Goal: Check status: Verify the current state of an ongoing process or item

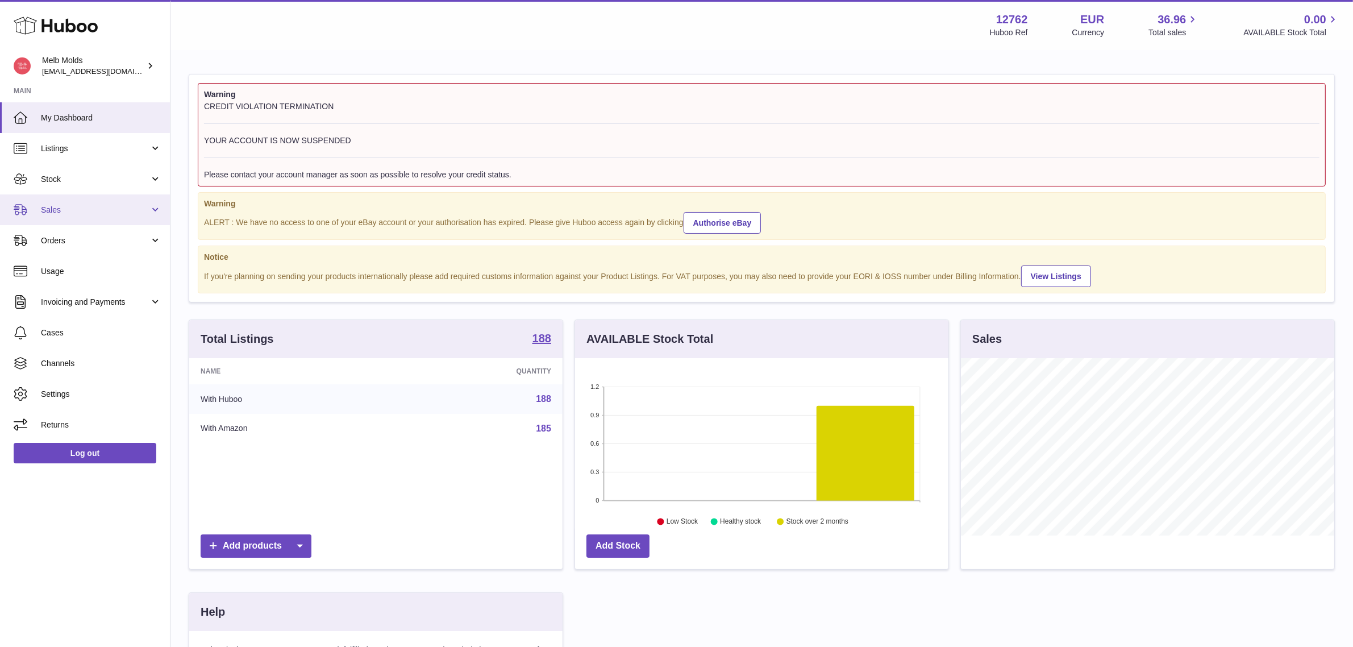
scroll to position [177, 373]
click at [135, 211] on span "Sales" at bounding box center [95, 210] width 109 height 11
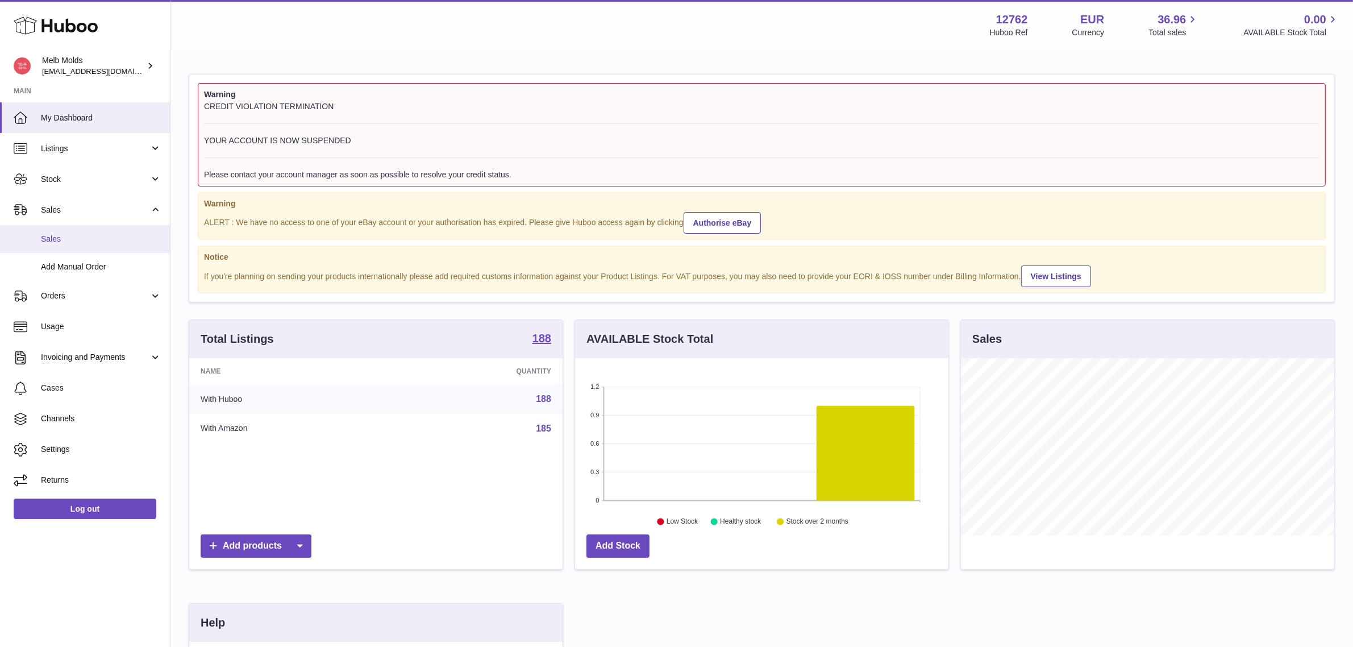
click at [106, 230] on link "Sales" at bounding box center [85, 239] width 170 height 28
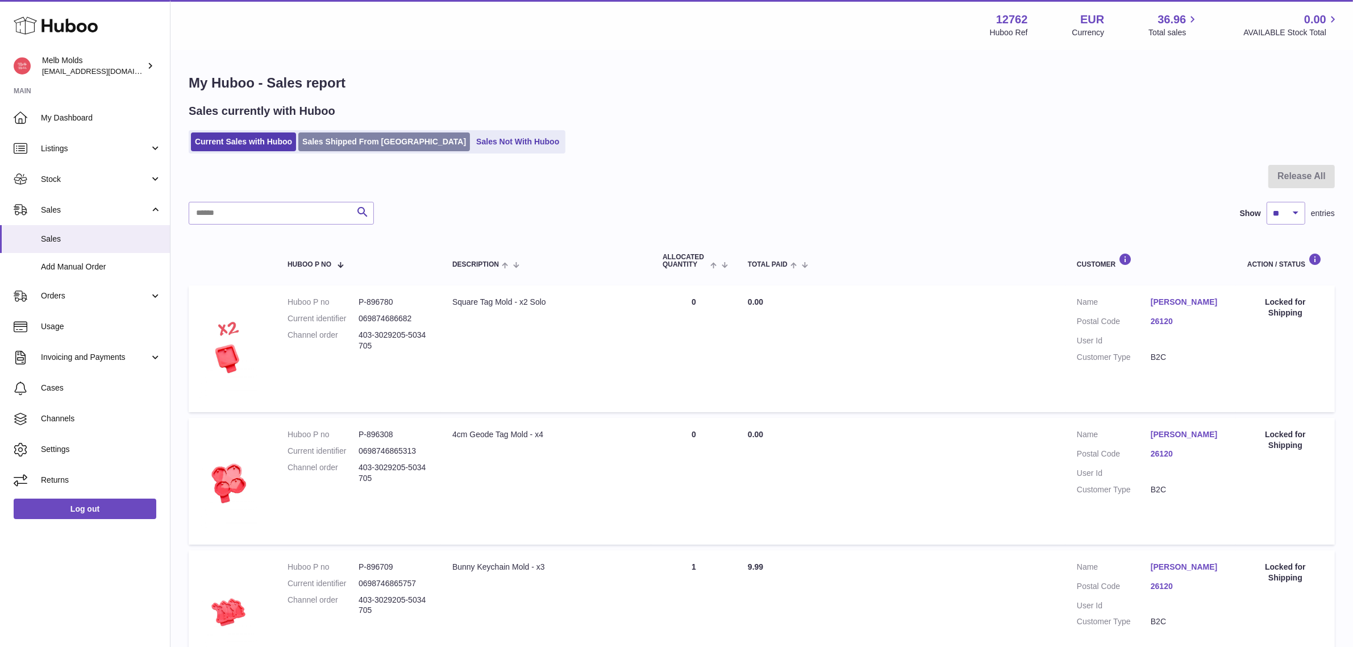
click at [405, 139] on link "Sales Shipped From [GEOGRAPHIC_DATA]" at bounding box center [384, 141] width 172 height 19
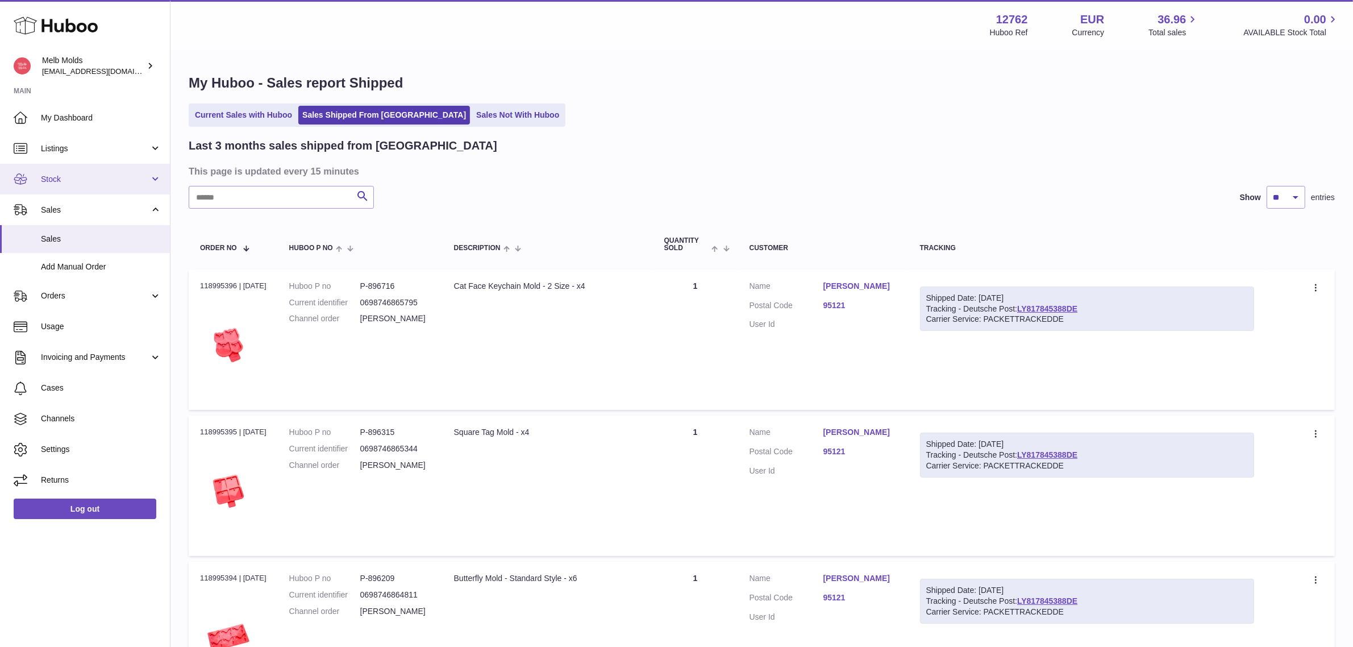
click at [114, 182] on span "Stock" at bounding box center [95, 179] width 109 height 11
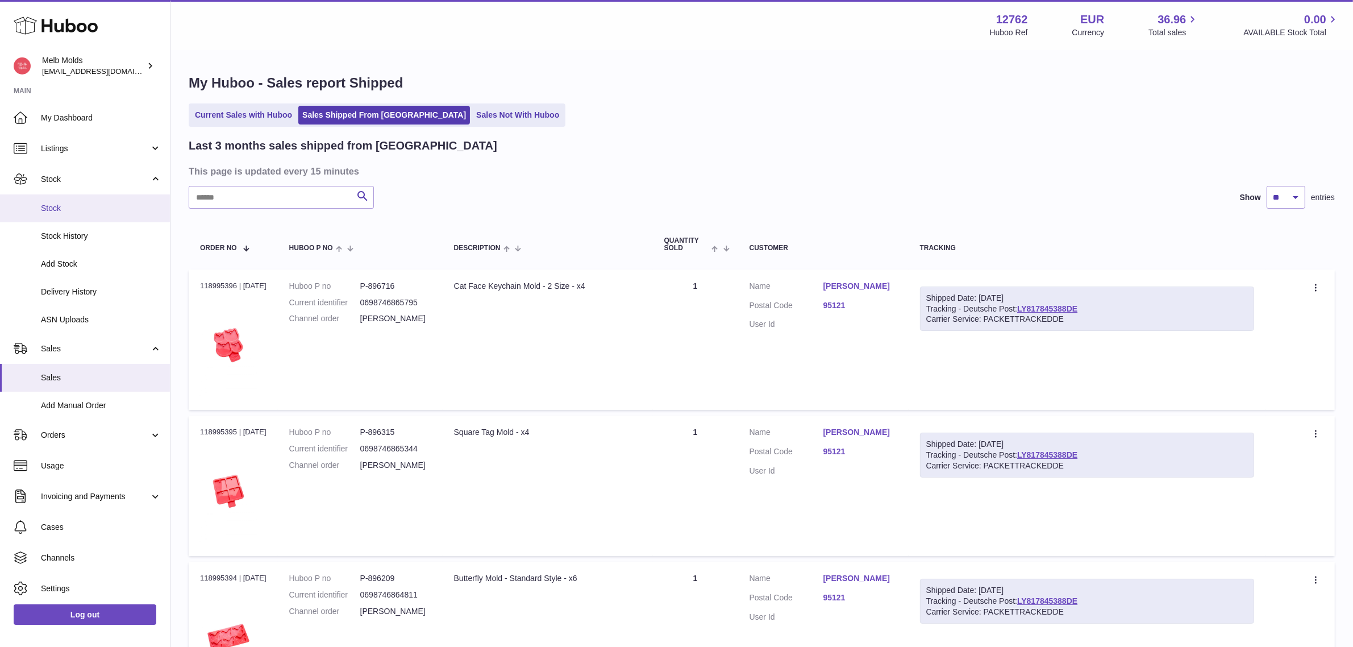
click at [111, 205] on span "Stock" at bounding box center [101, 208] width 120 height 11
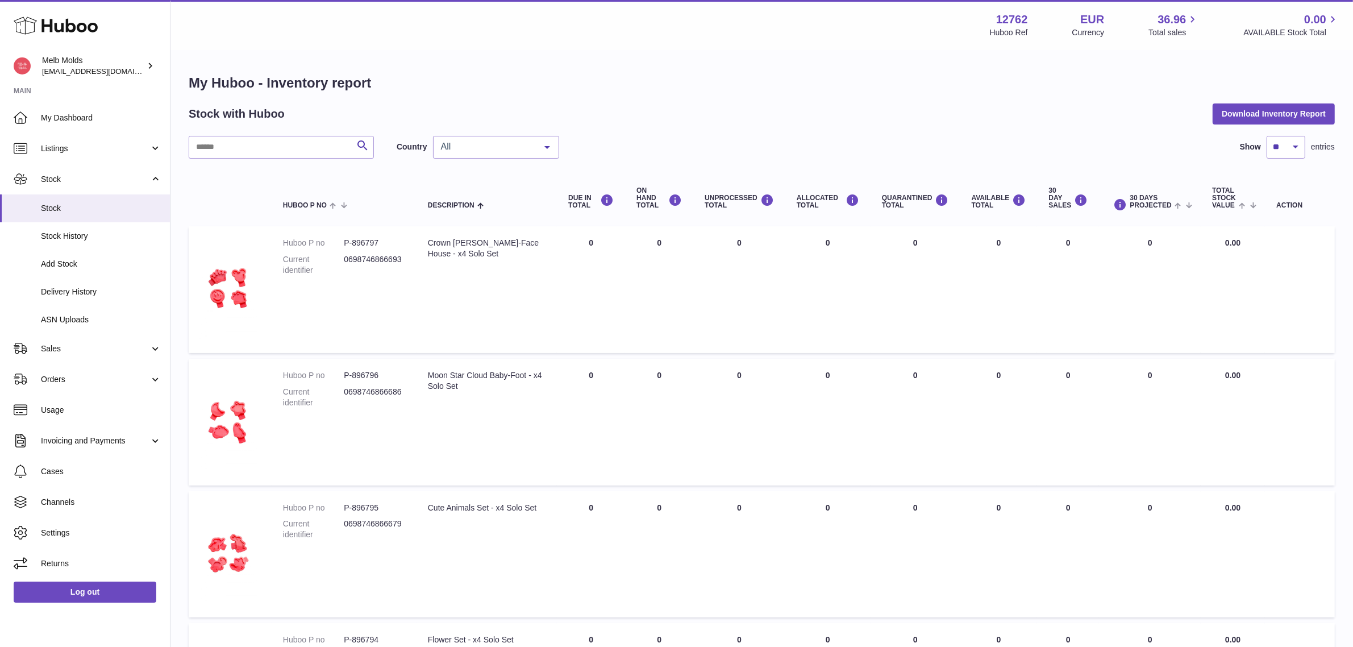
click at [495, 145] on span "All" at bounding box center [487, 146] width 98 height 11
click at [481, 184] on span "NL" at bounding box center [495, 192] width 125 height 23
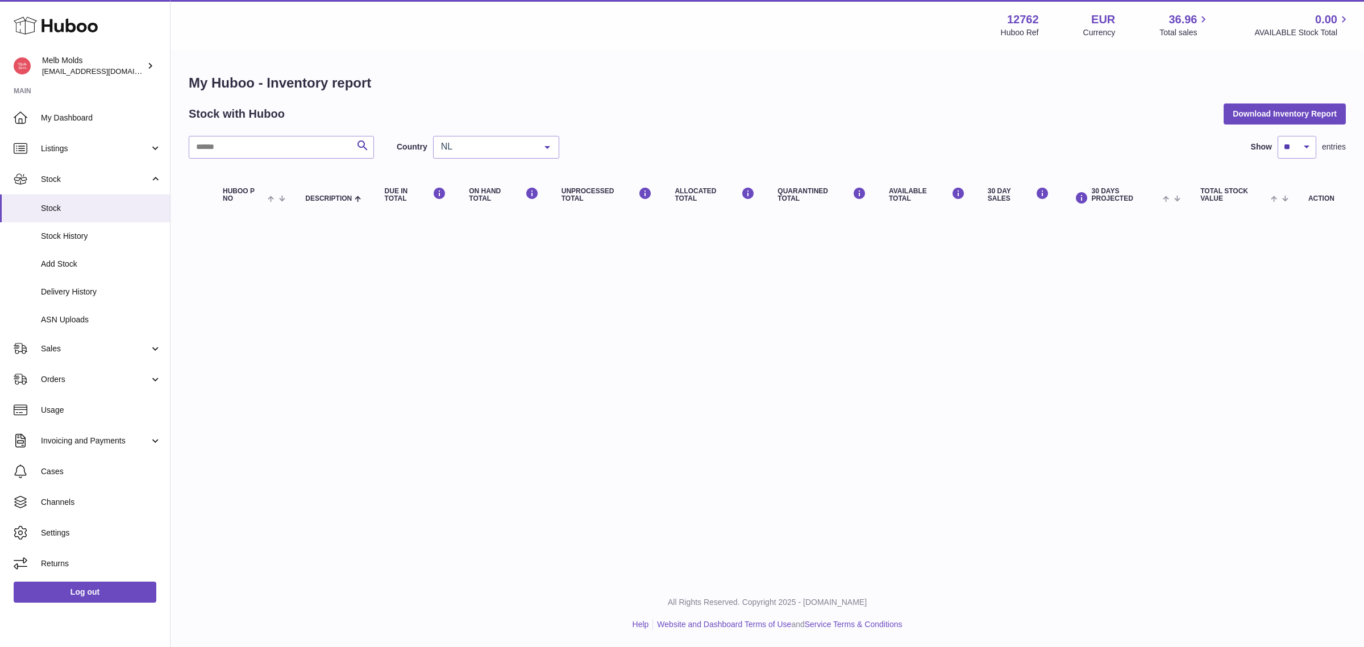
click at [503, 145] on span "NL" at bounding box center [487, 146] width 98 height 11
click at [505, 209] on span "DE" at bounding box center [495, 215] width 125 height 23
